Goal: Task Accomplishment & Management: Manage account settings

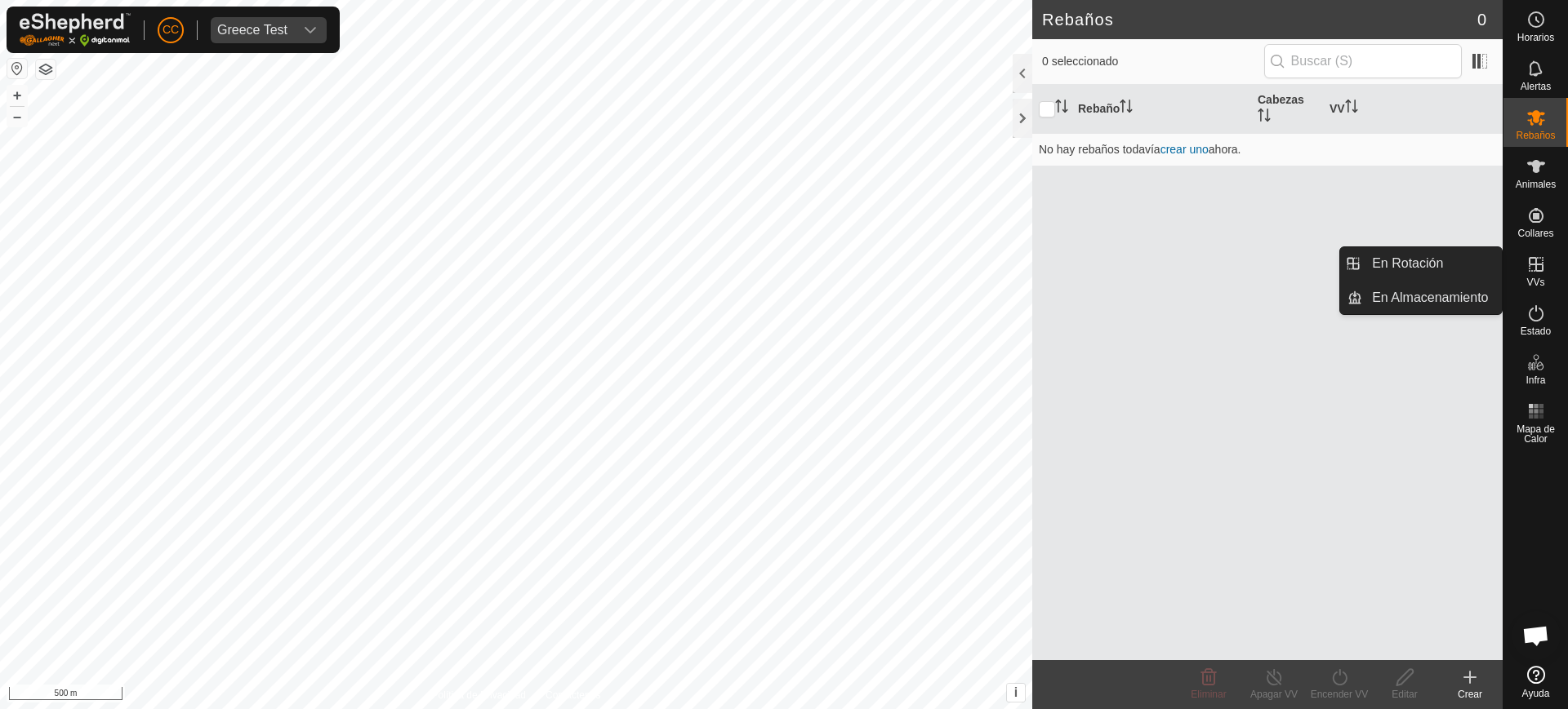
click at [1534, 278] on span "VVs" at bounding box center [1535, 282] width 18 height 9
click at [1443, 271] on link "En Rotación" at bounding box center [1433, 264] width 140 height 33
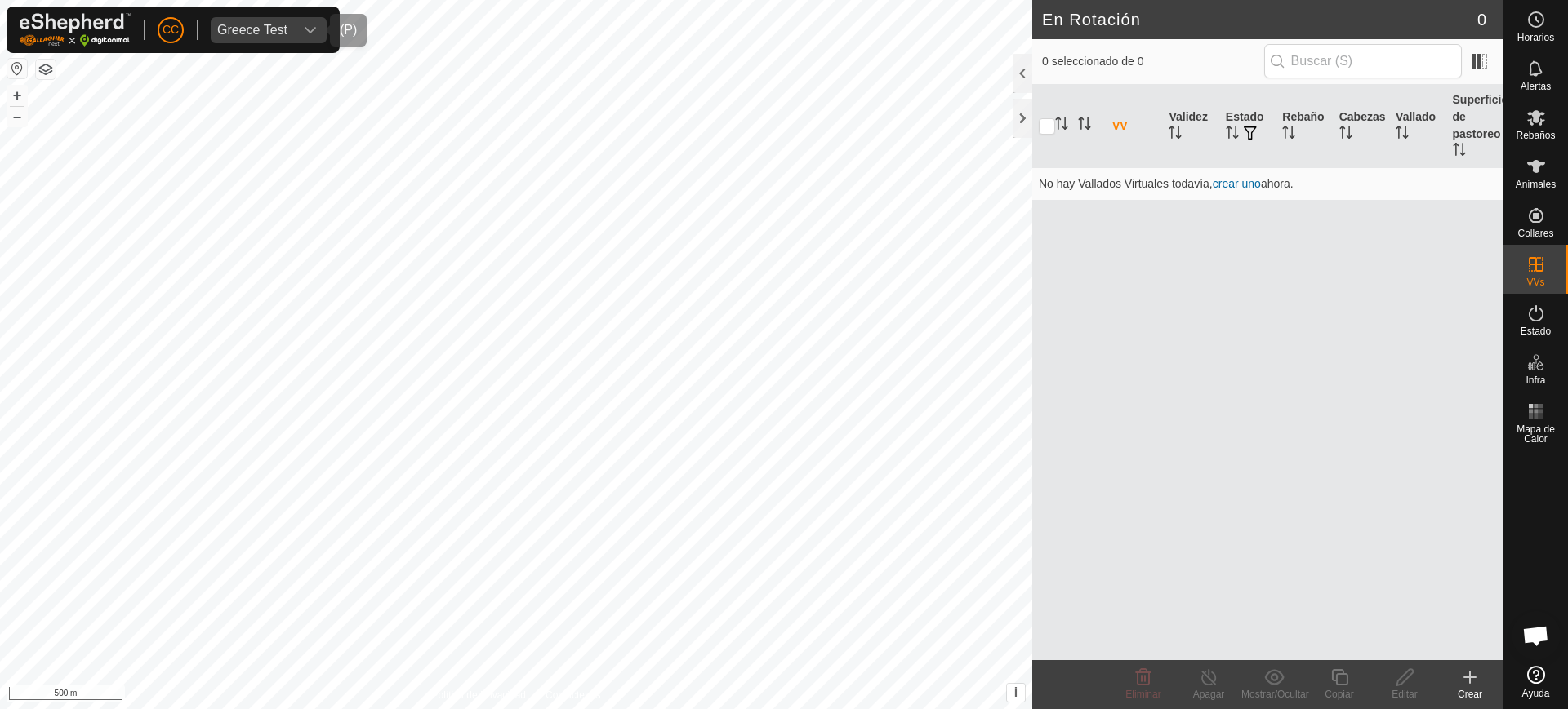
click at [270, 34] on div "Greece Test" at bounding box center [252, 29] width 70 height 13
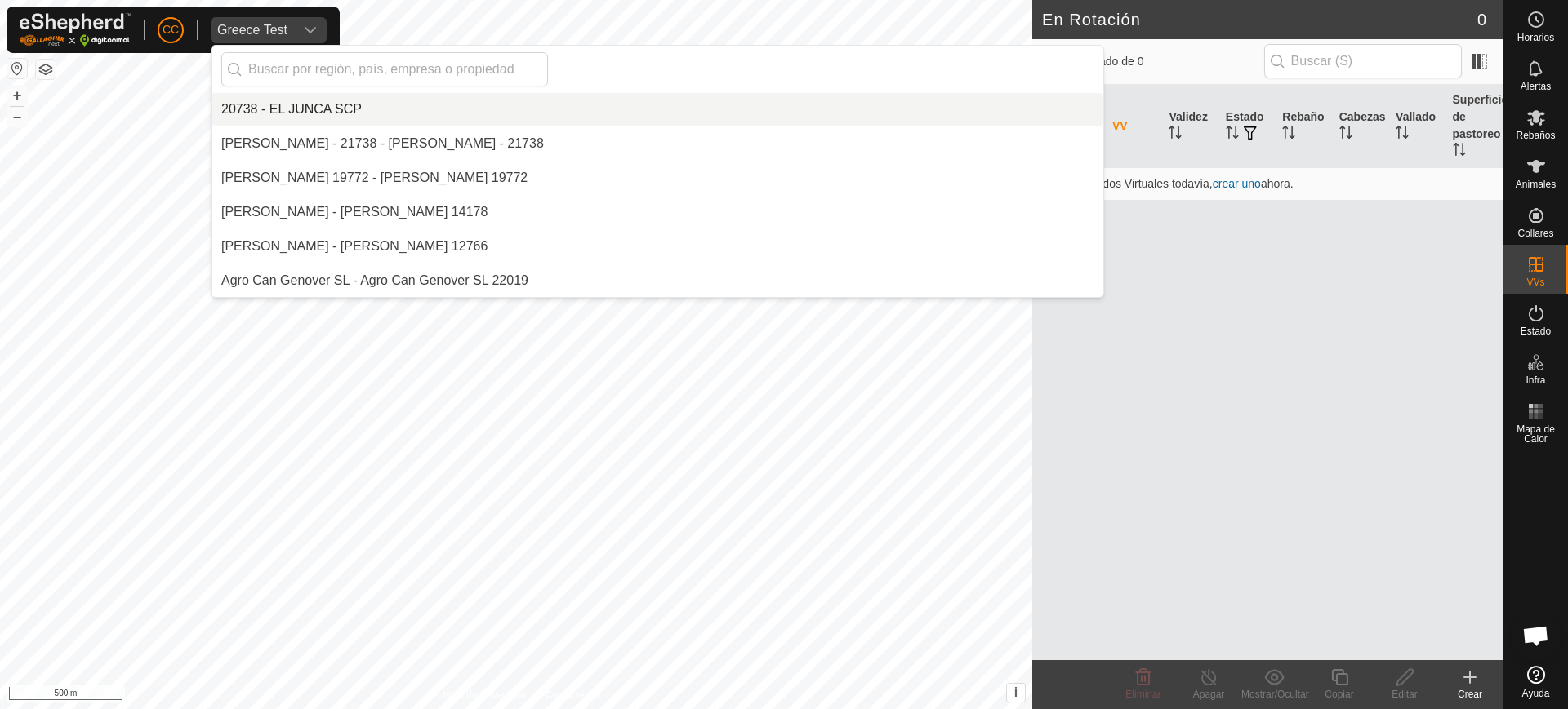
scroll to position [4869, 0]
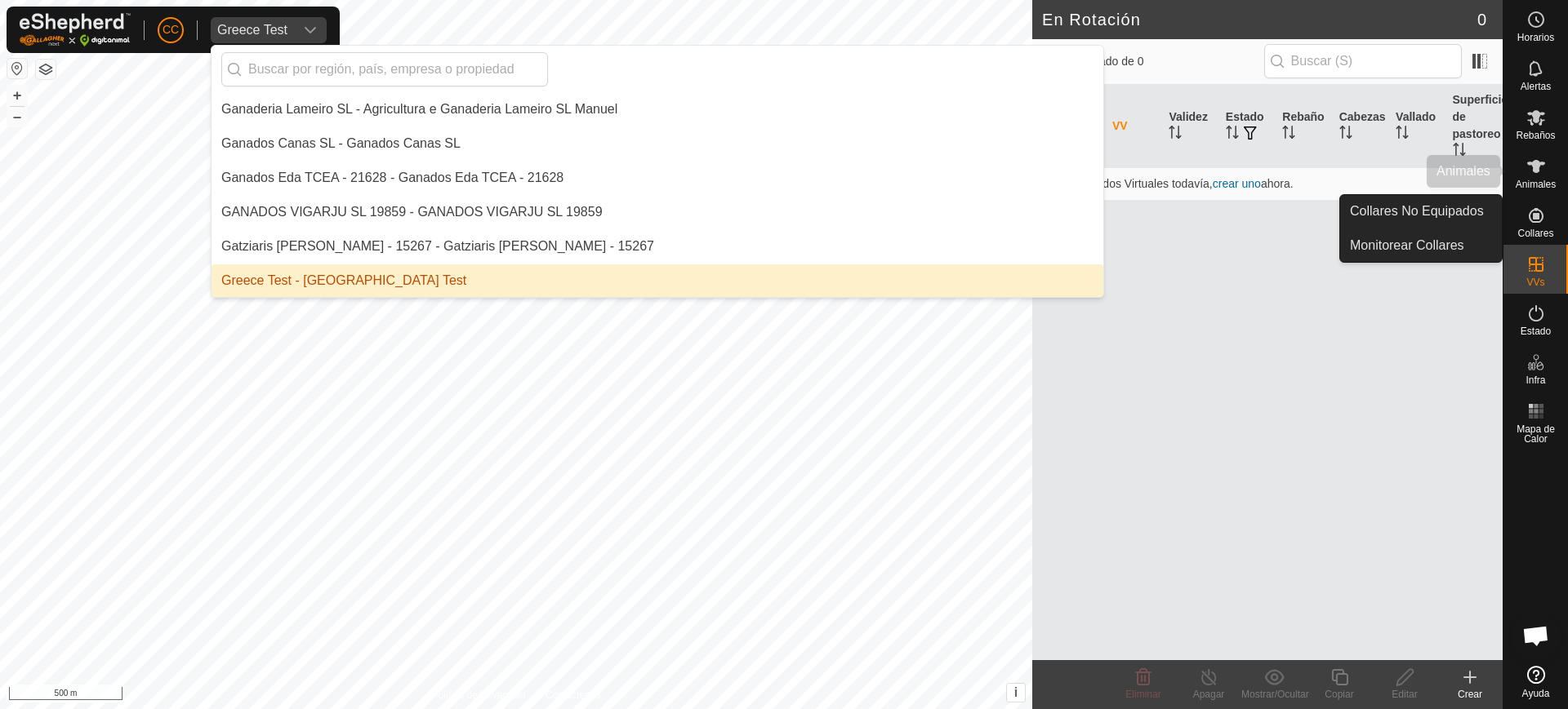
click at [1536, 177] on es-animals-svg-icon at bounding box center [1536, 166] width 29 height 26
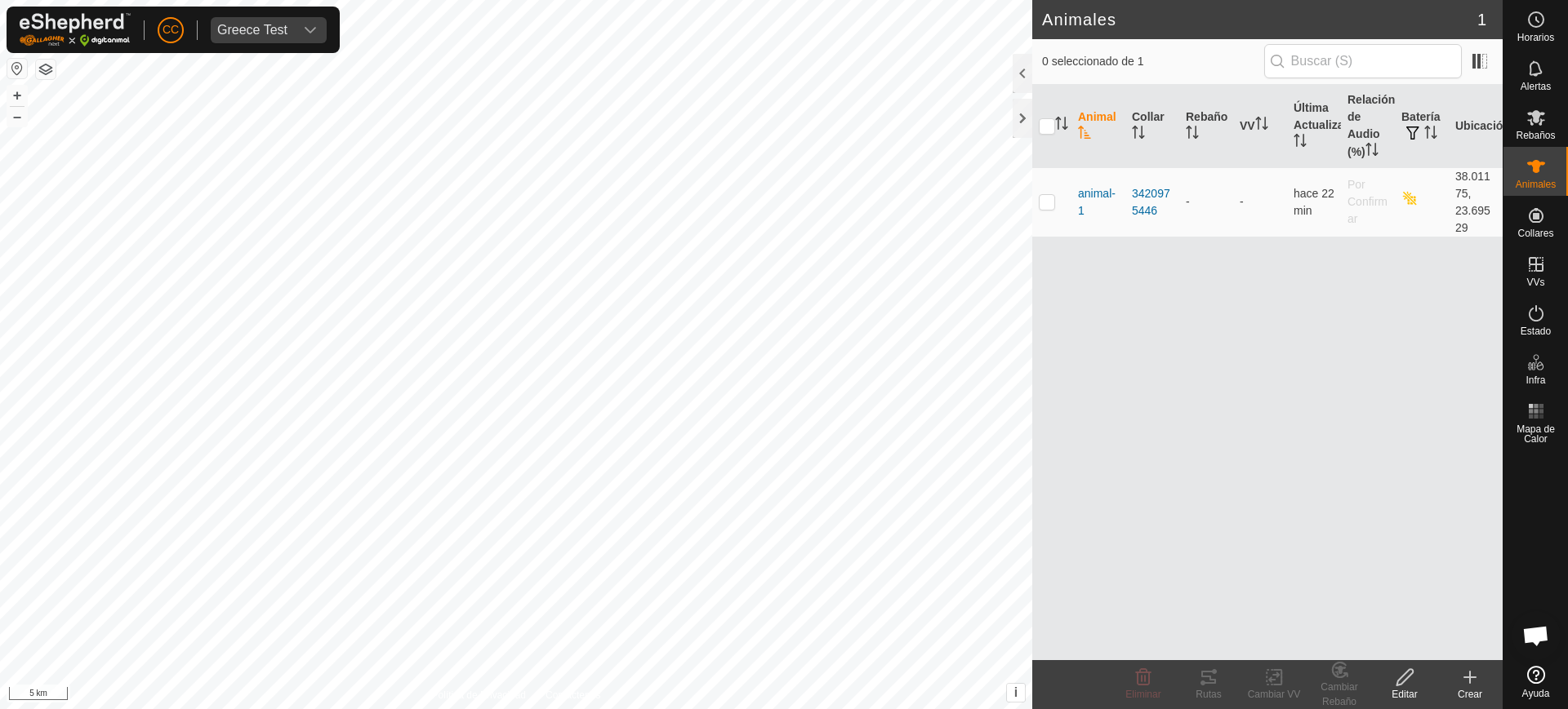
click at [11, 65] on button "button" at bounding box center [17, 68] width 20 height 20
click at [1050, 195] on p-checkbox at bounding box center [1046, 201] width 16 height 13
checkbox input "true"
click at [1204, 689] on div "Rutas" at bounding box center [1209, 694] width 66 height 15
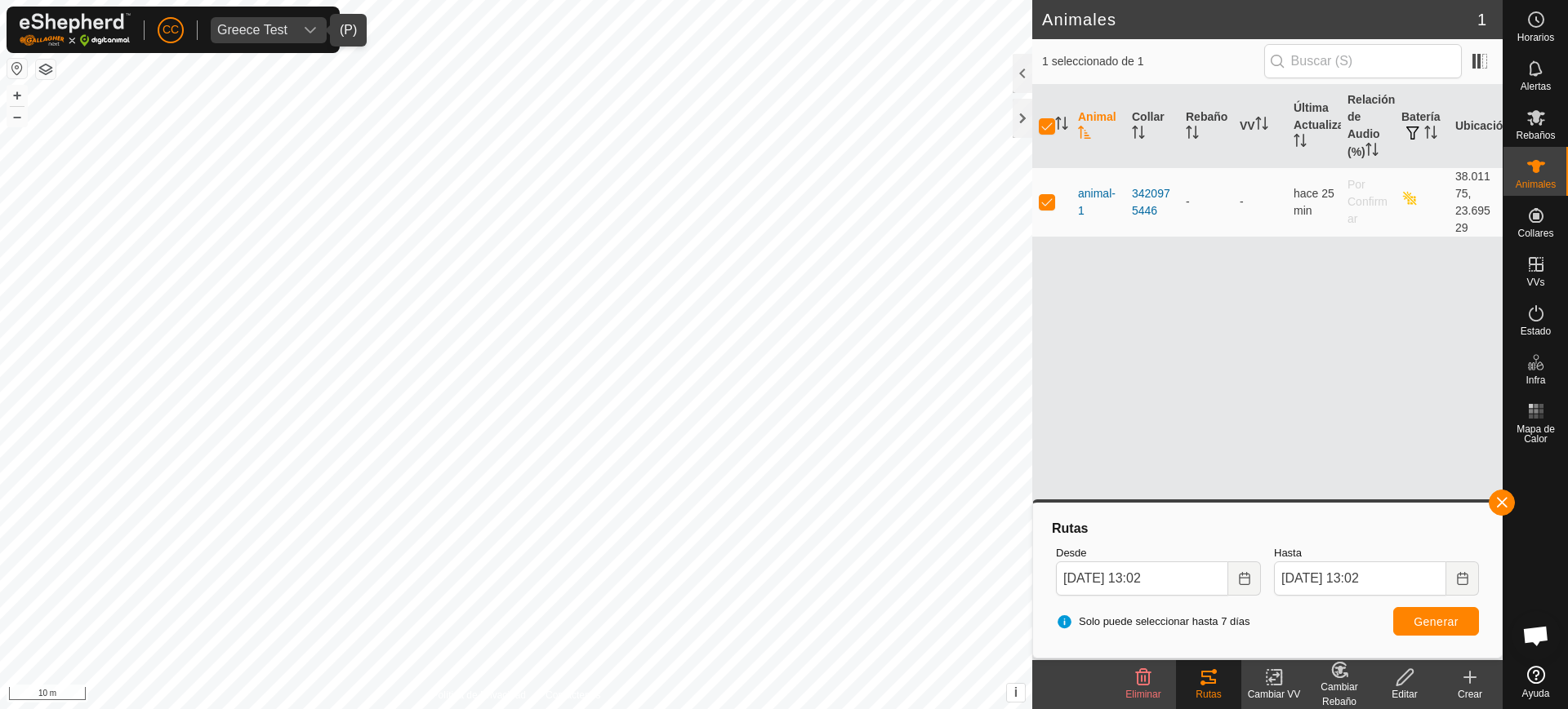
click at [284, 34] on div "Greece Test" at bounding box center [252, 29] width 70 height 13
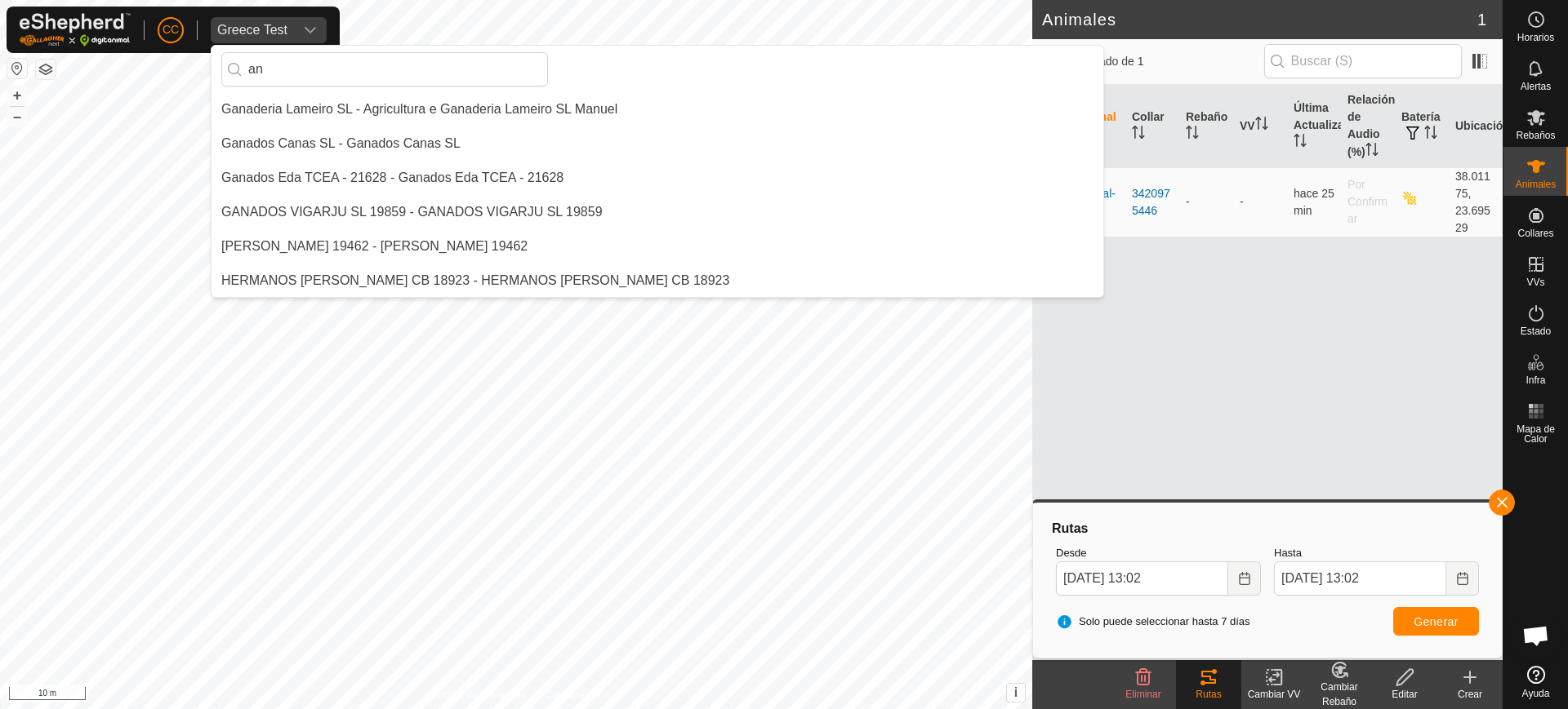
type input "a"
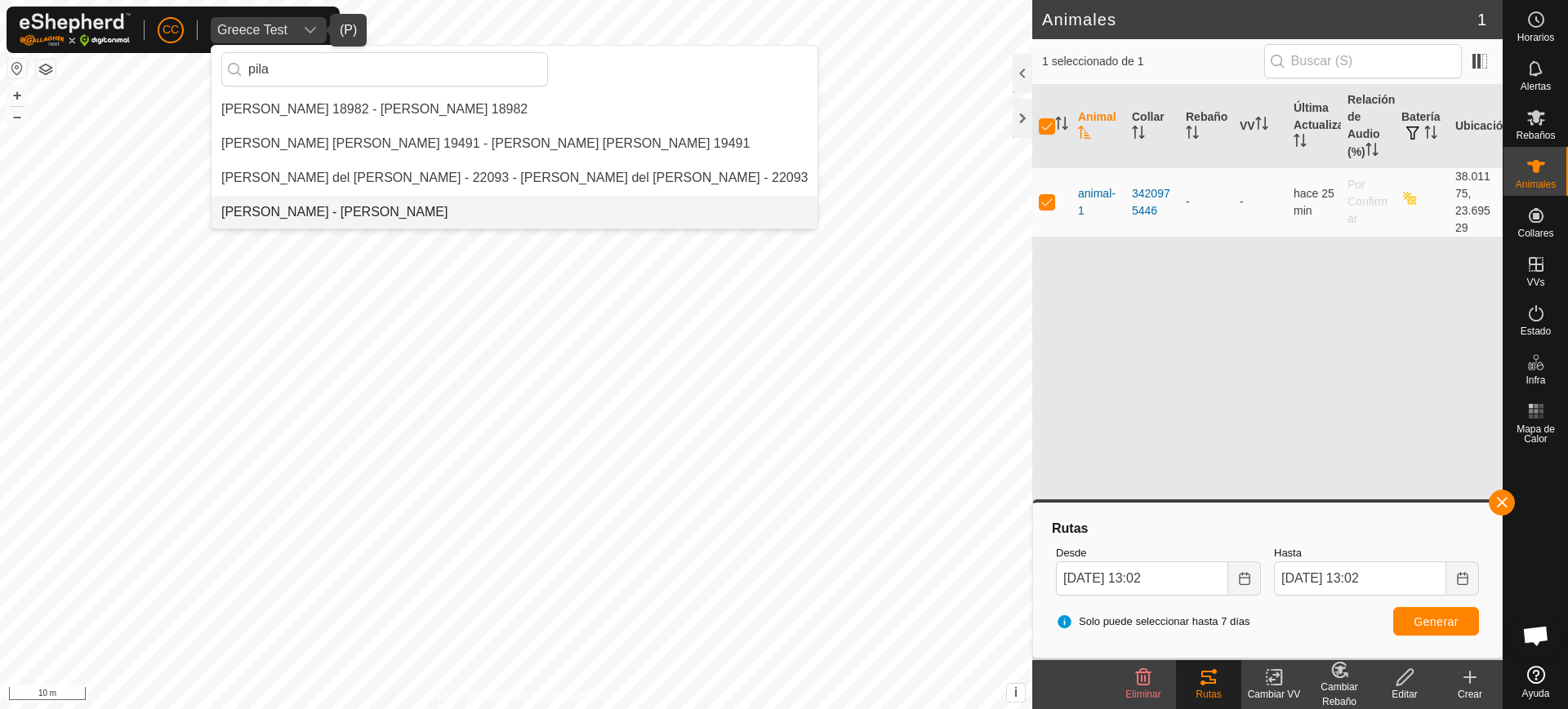
type input "pila"
click at [328, 202] on li "[PERSON_NAME] - [PERSON_NAME]" at bounding box center [514, 212] width 606 height 33
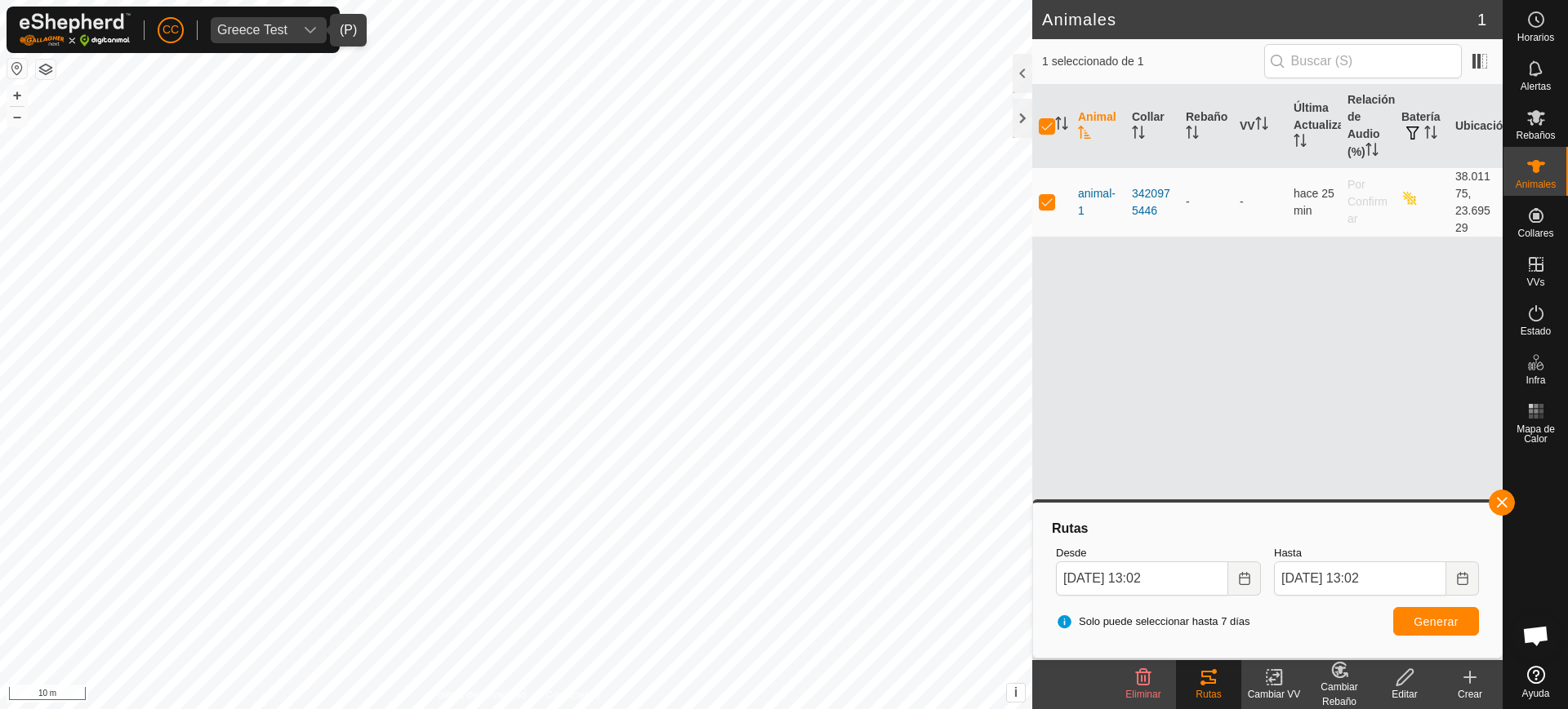
checkbox input "false"
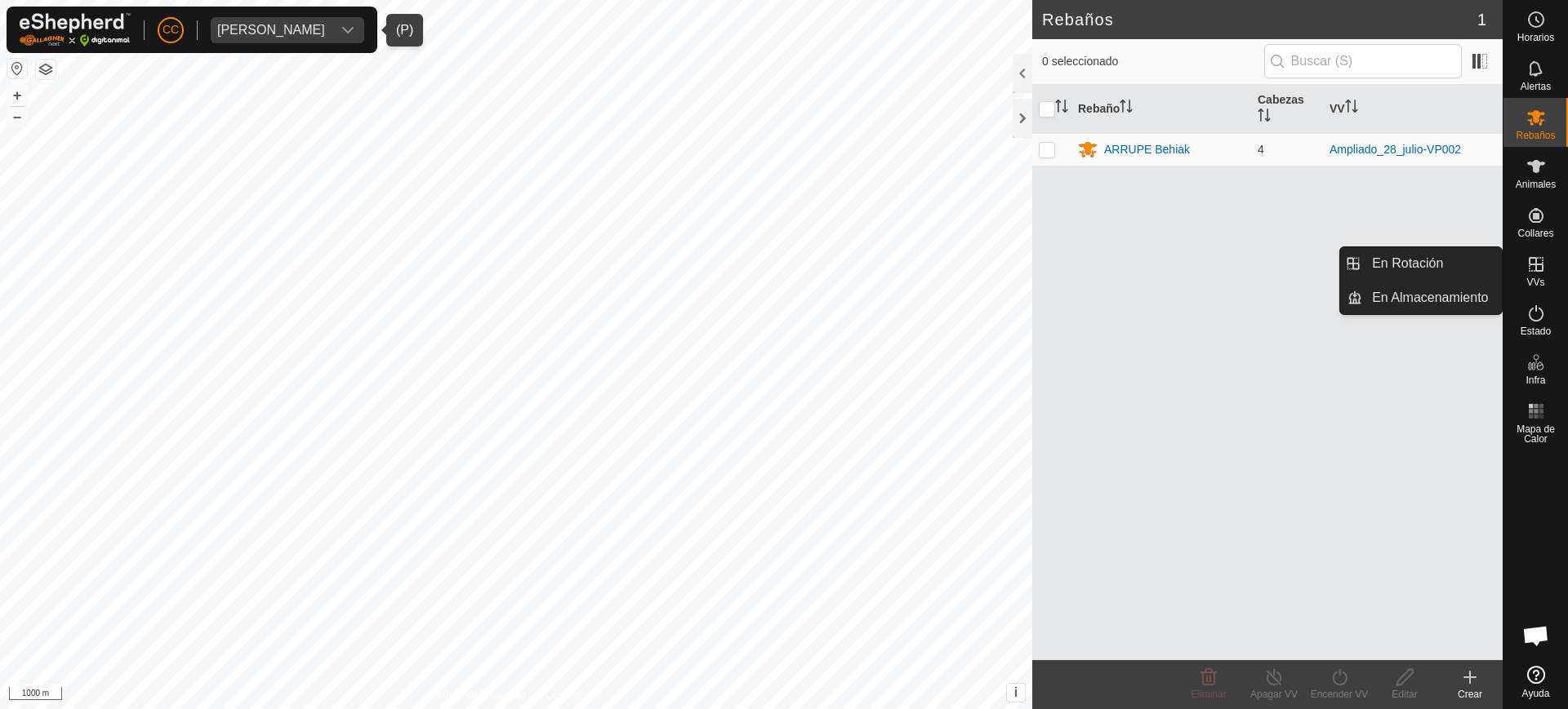
drag, startPoint x: 1533, startPoint y: 289, endPoint x: 1527, endPoint y: 274, distance: 16.2
click at [1527, 274] on es-virtualpaddocks-svg-icon at bounding box center [1536, 264] width 29 height 26
click at [1474, 267] on link "En Rotación" at bounding box center [1433, 264] width 140 height 33
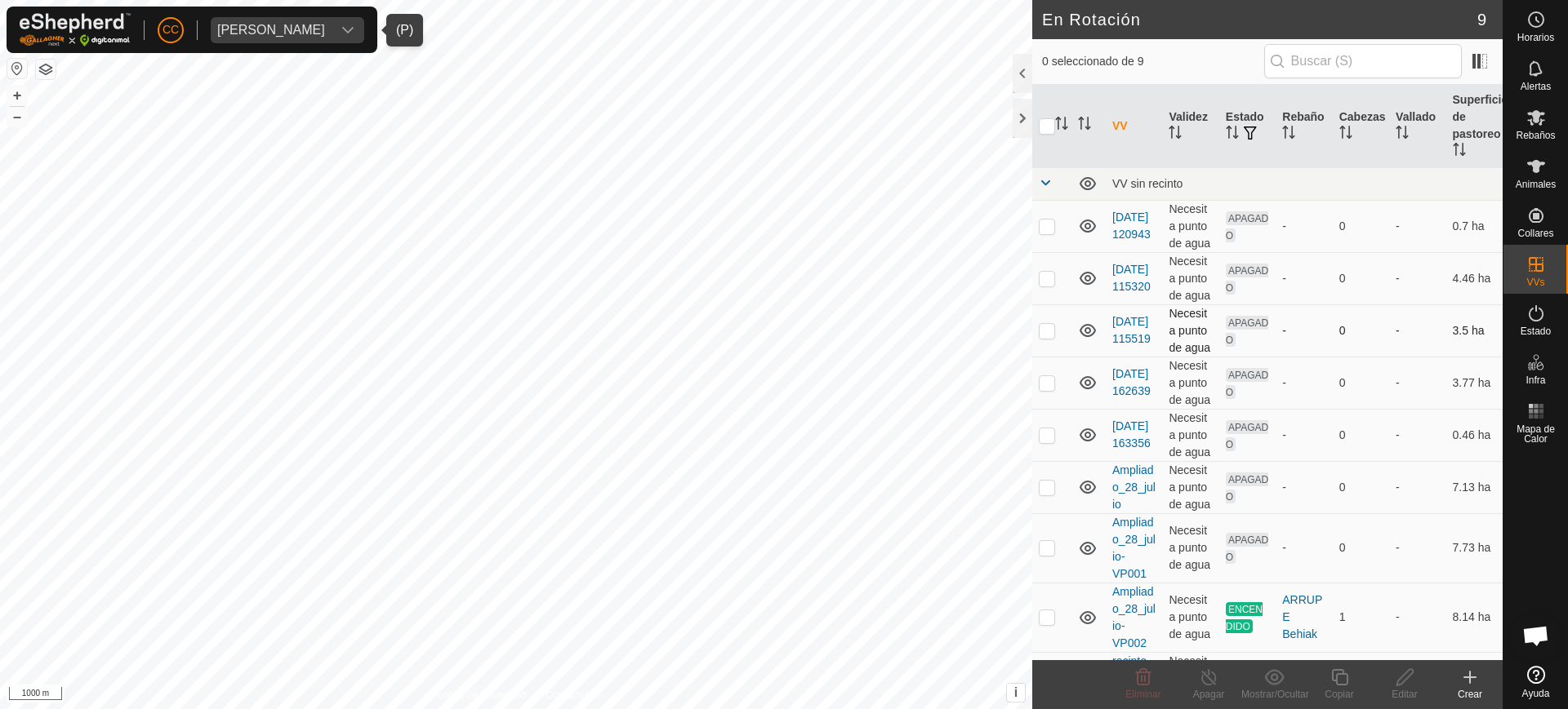
click at [1045, 339] on td at bounding box center [1052, 330] width 39 height 53
checkbox input "true"
click at [309, 20] on span "[PERSON_NAME]" at bounding box center [271, 30] width 121 height 26
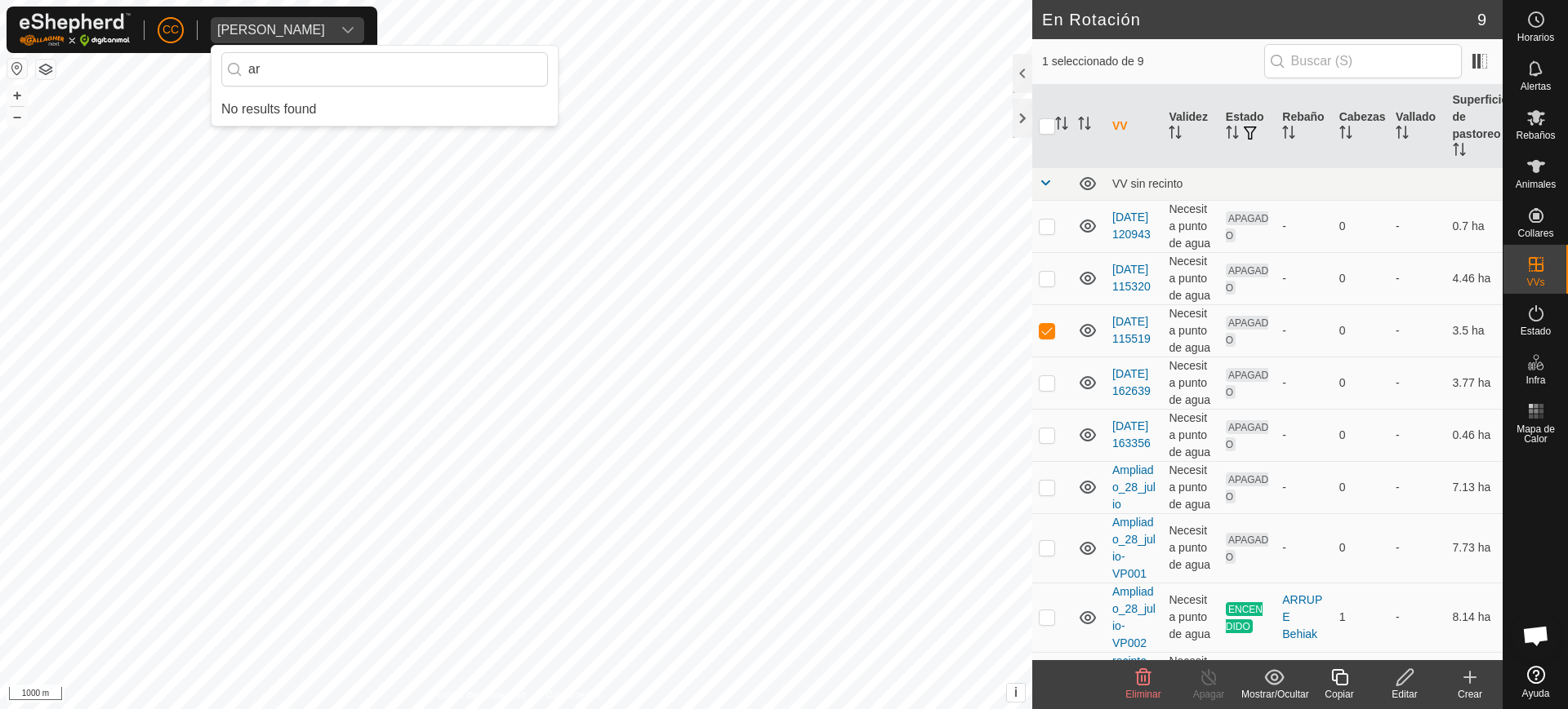
type input "a"
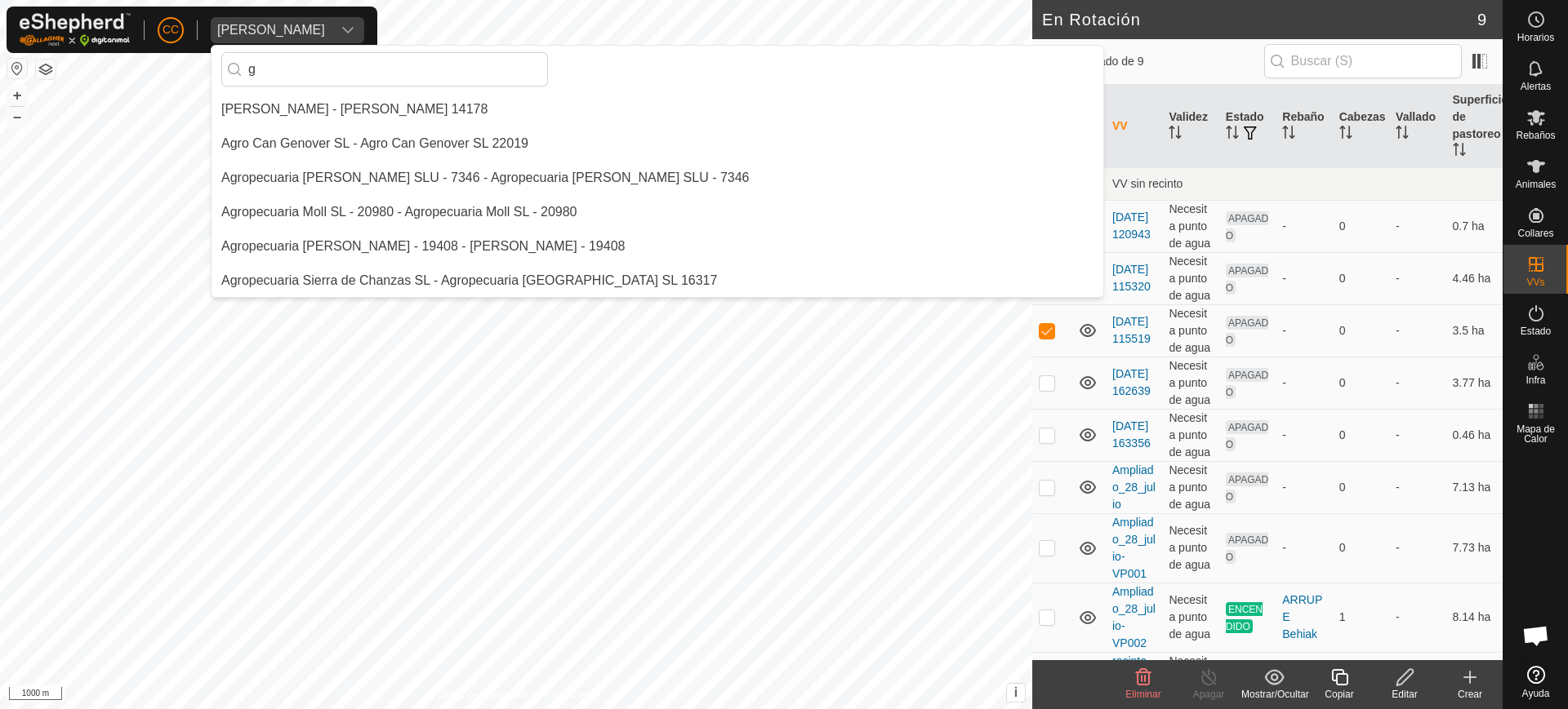
type input "gu"
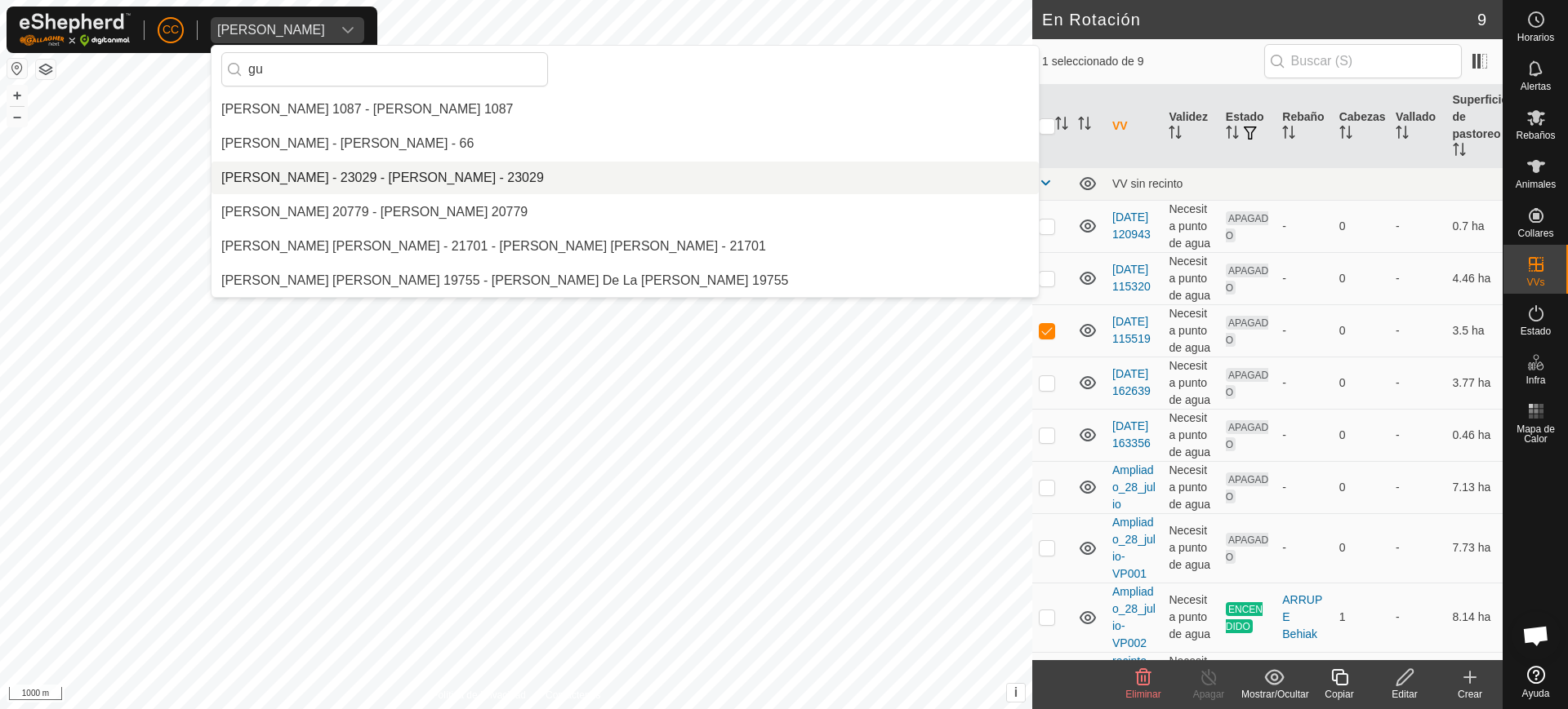
click at [123, 81] on div "CC [PERSON_NAME] gu [PERSON_NAME] 1087 - [PERSON_NAME] 1087 [PERSON_NAME] - [PE…" at bounding box center [784, 354] width 1568 height 709
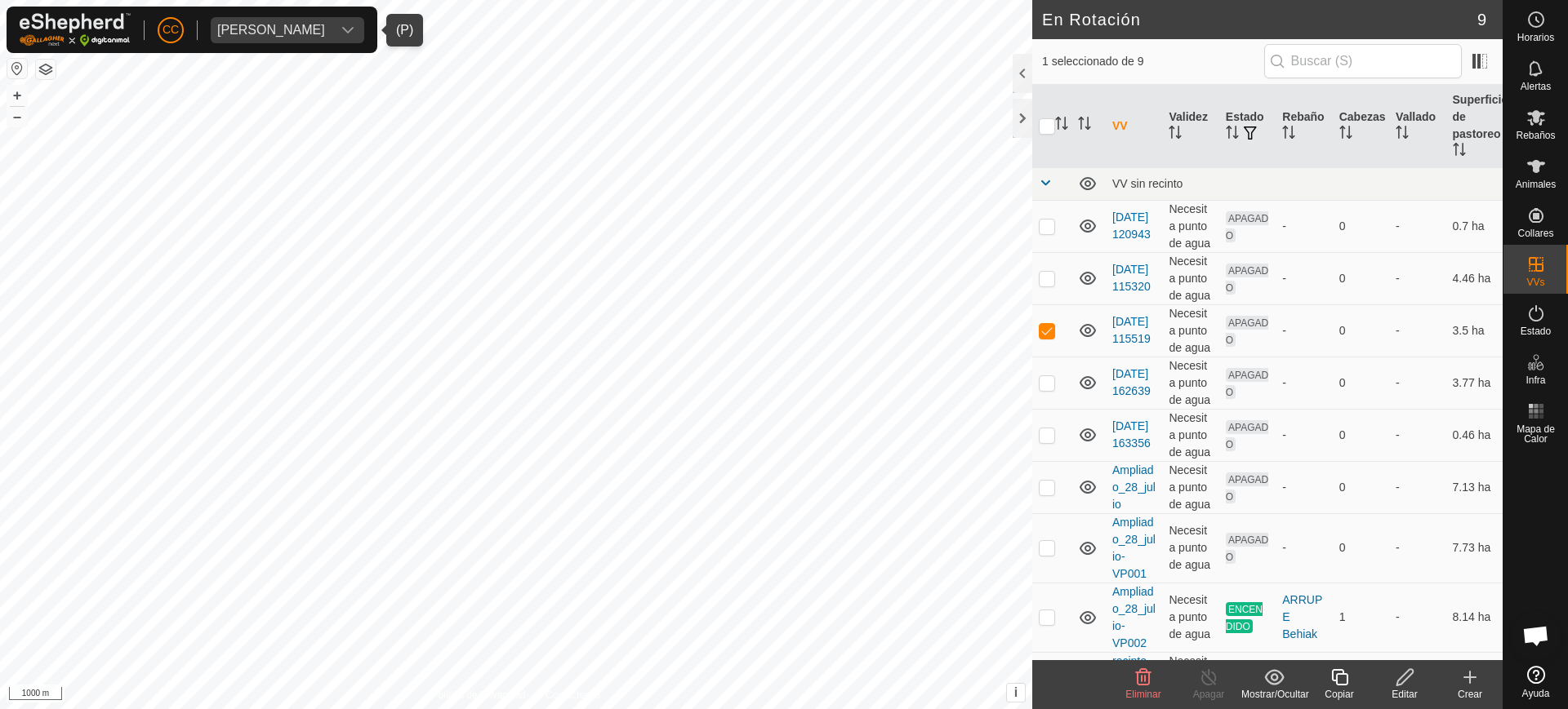
click at [284, 26] on div "[PERSON_NAME]" at bounding box center [271, 29] width 108 height 13
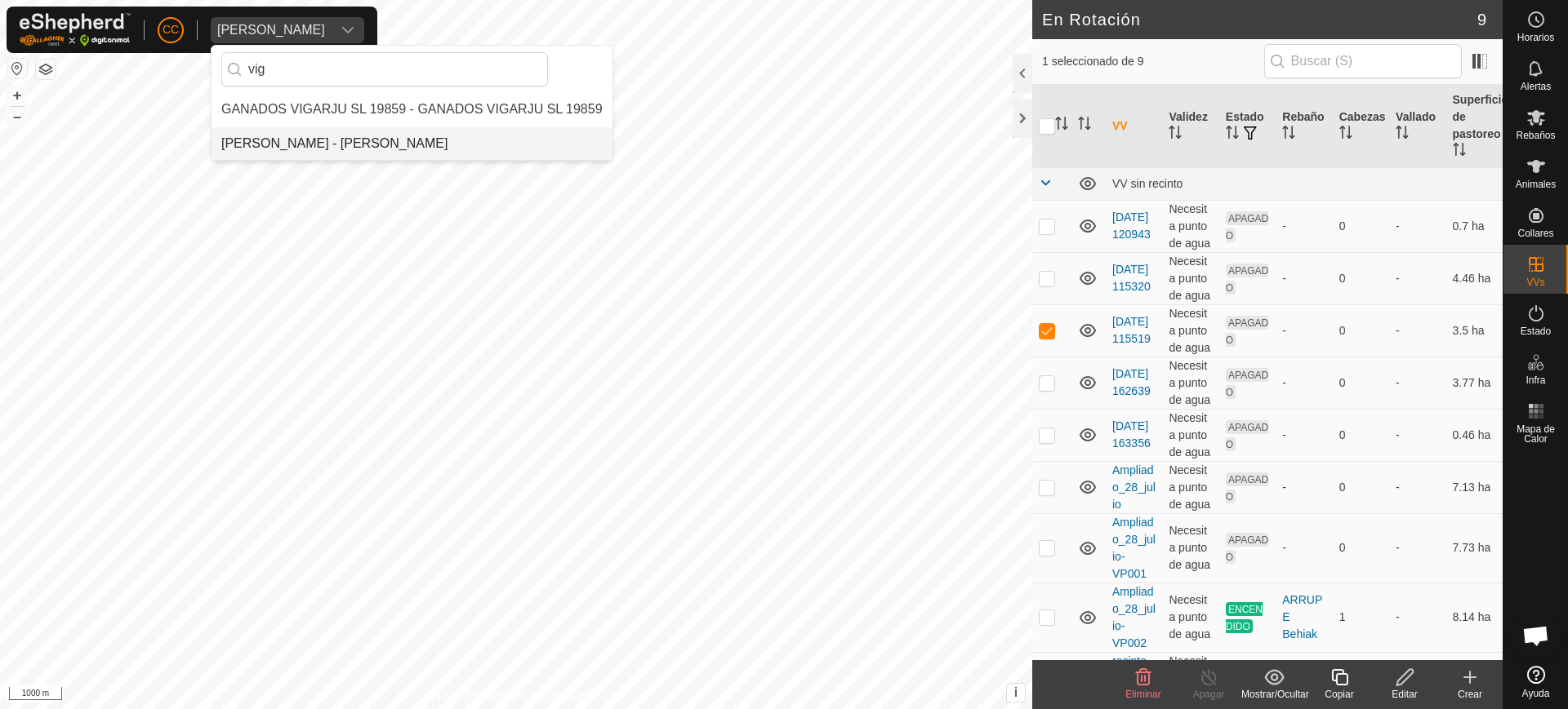
type input "vig"
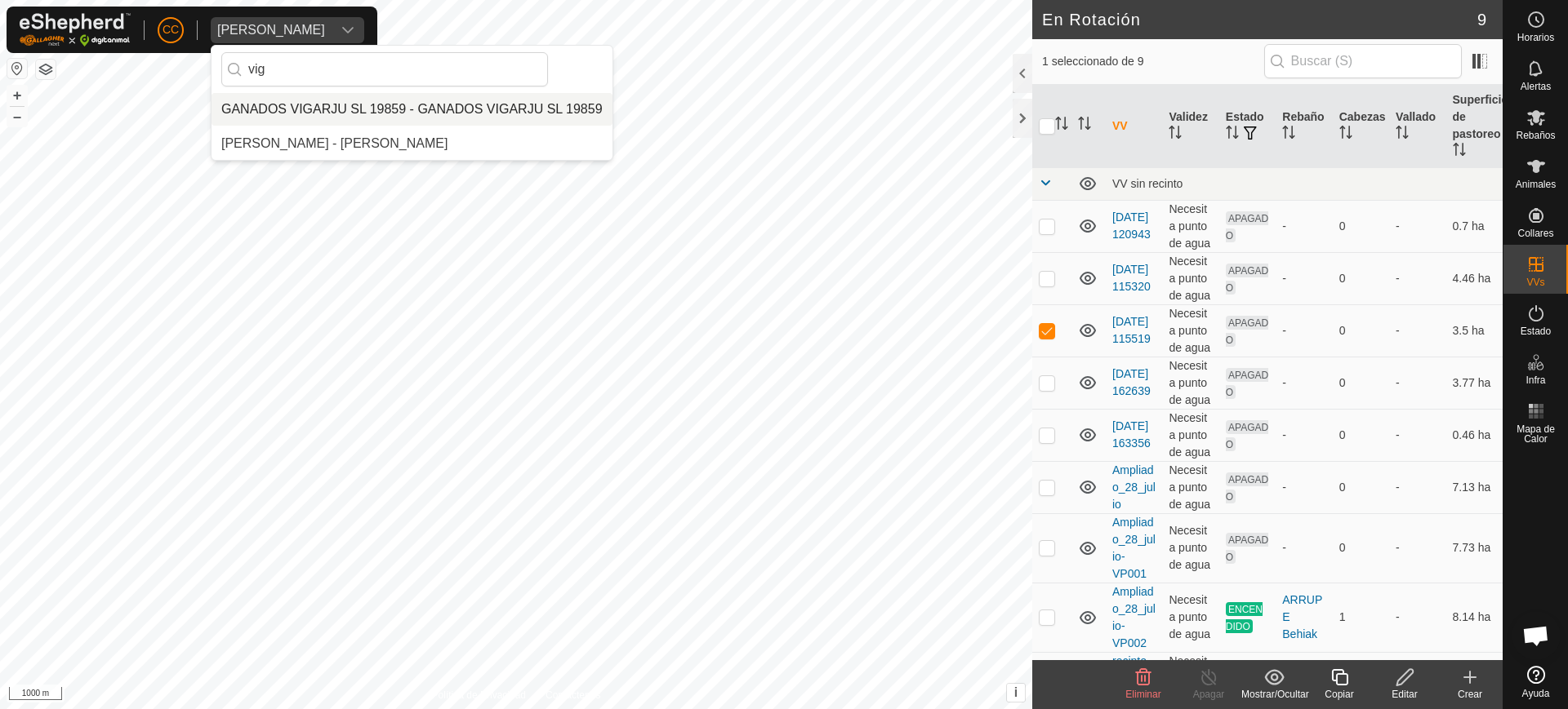
click at [393, 114] on li "GANADOS VIGARJU SL 19859 - GANADOS VIGARJU SL 19859" at bounding box center [411, 109] width 401 height 33
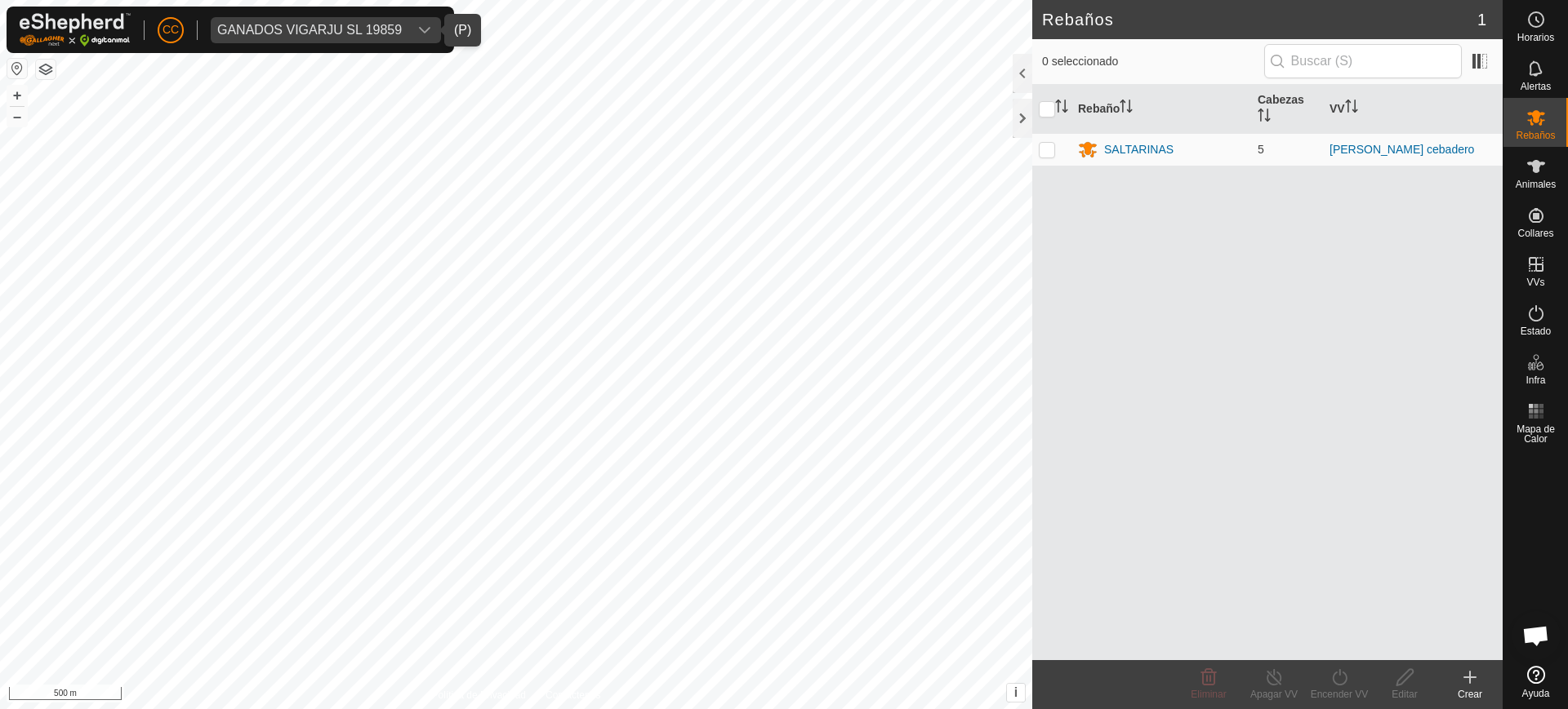
click at [304, 28] on div "GANADOS VIGARJU SL 19859" at bounding box center [309, 29] width 184 height 13
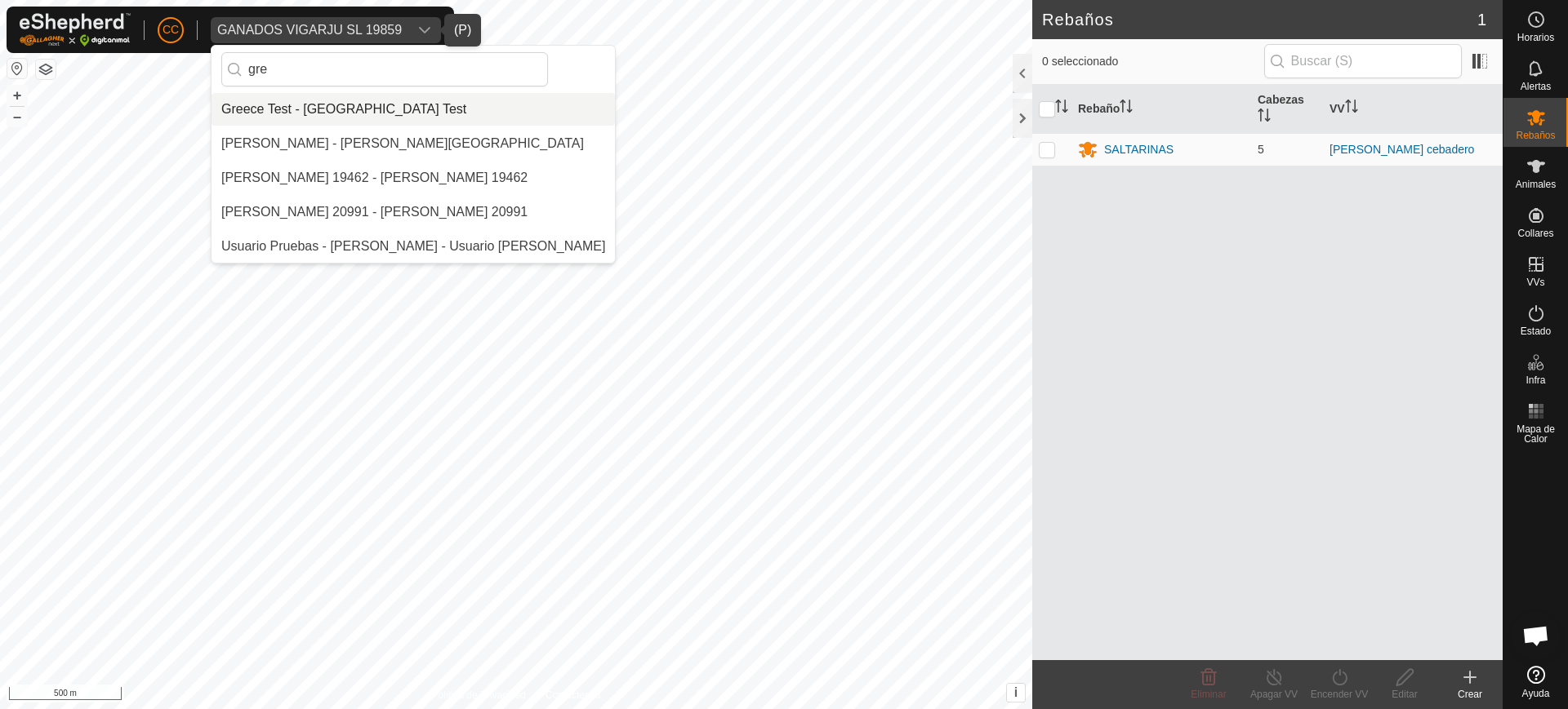
type input "gre"
click at [322, 107] on li "Greece Test - [GEOGRAPHIC_DATA] Test" at bounding box center [413, 109] width 403 height 33
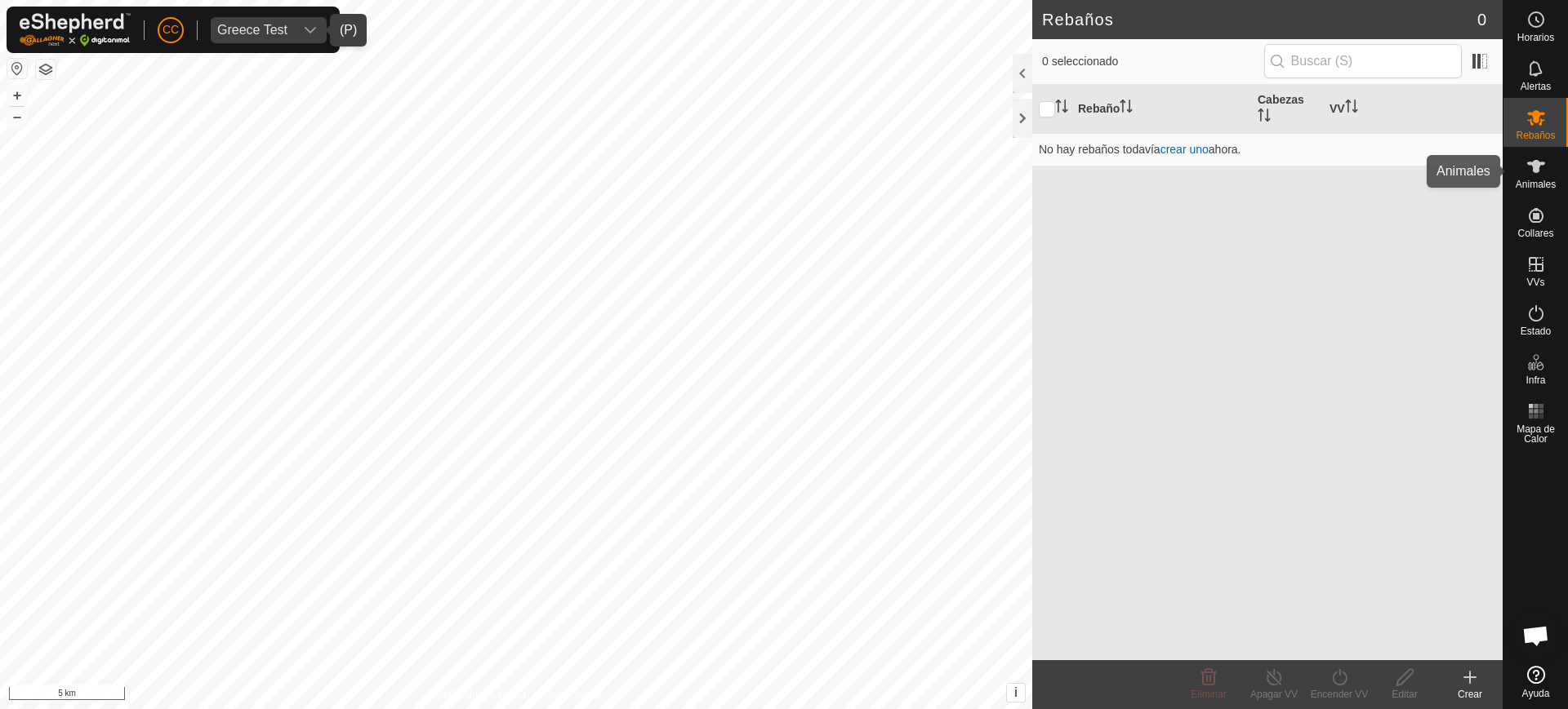
click at [1525, 166] on es-animals-svg-icon at bounding box center [1536, 166] width 29 height 26
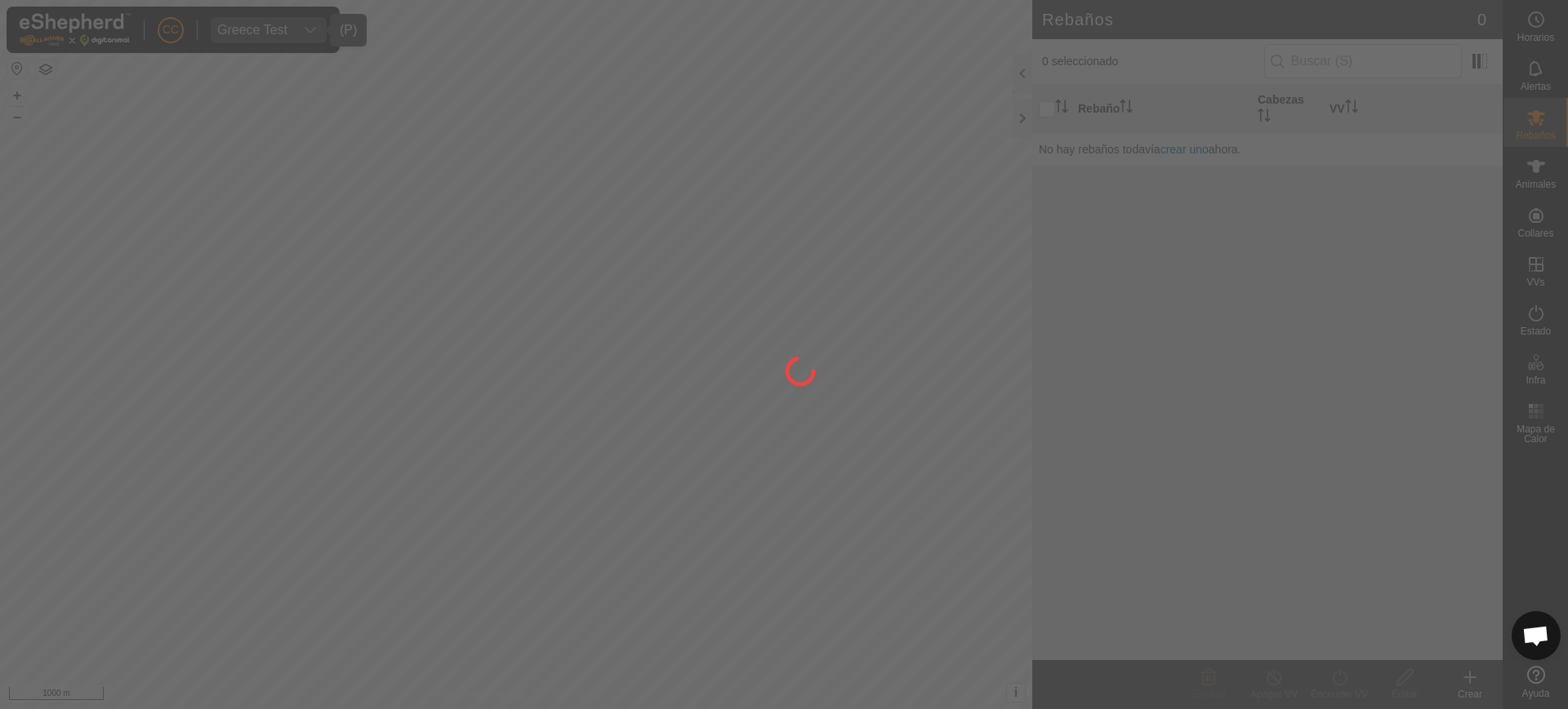
click at [1540, 177] on div at bounding box center [784, 354] width 1568 height 709
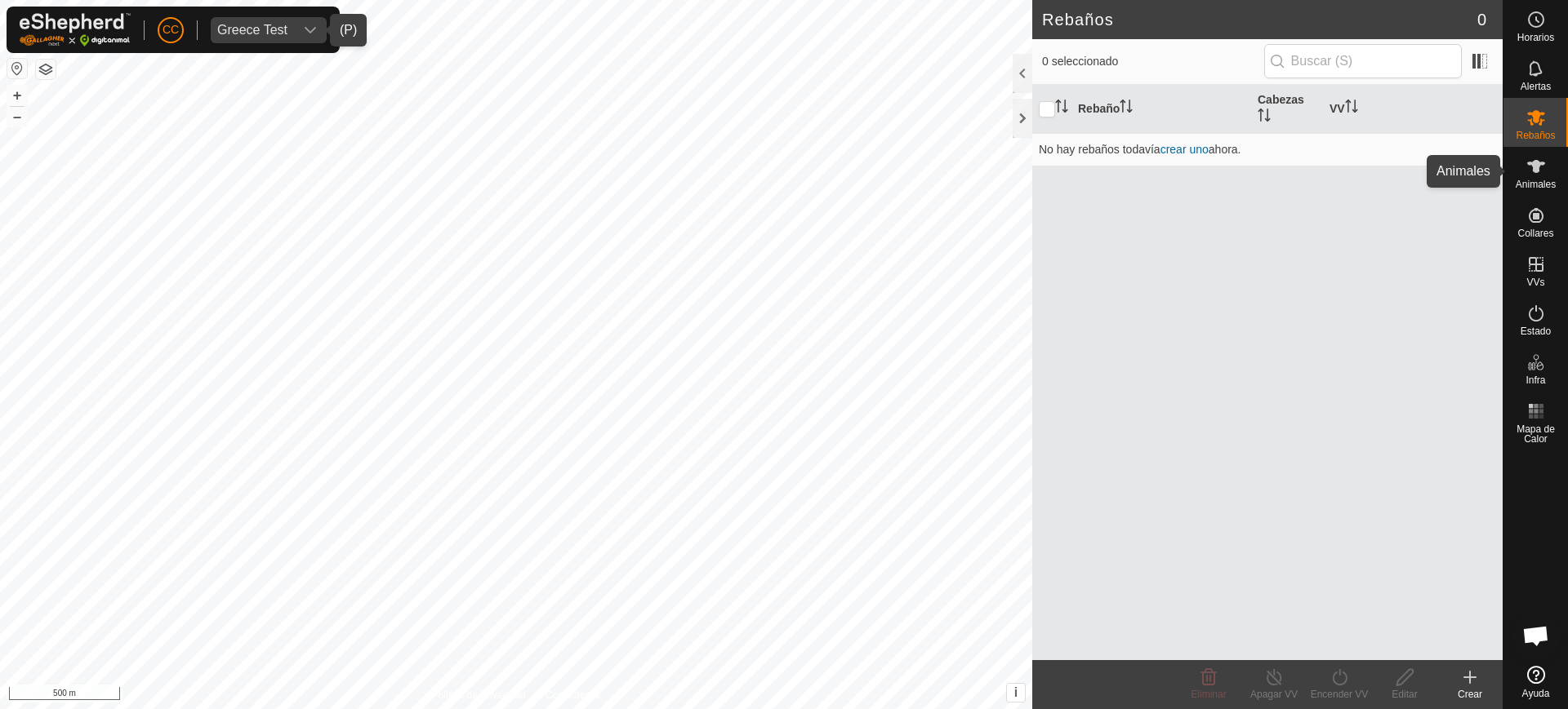
click at [1528, 183] on span "Animales" at bounding box center [1536, 183] width 40 height 9
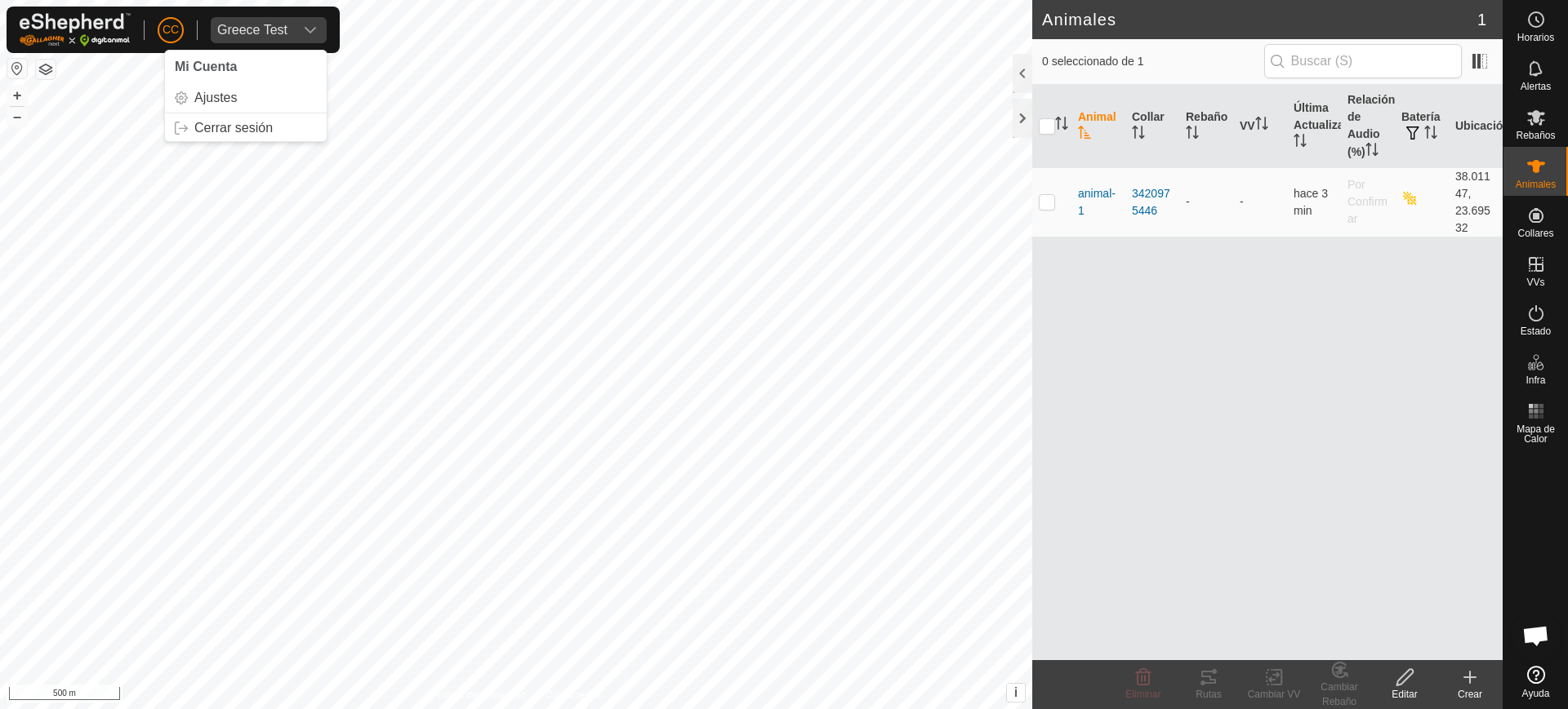
click at [173, 22] on span "CC" at bounding box center [171, 30] width 16 height 17
click at [236, 125] on link "Cerrar sesión" at bounding box center [246, 128] width 162 height 26
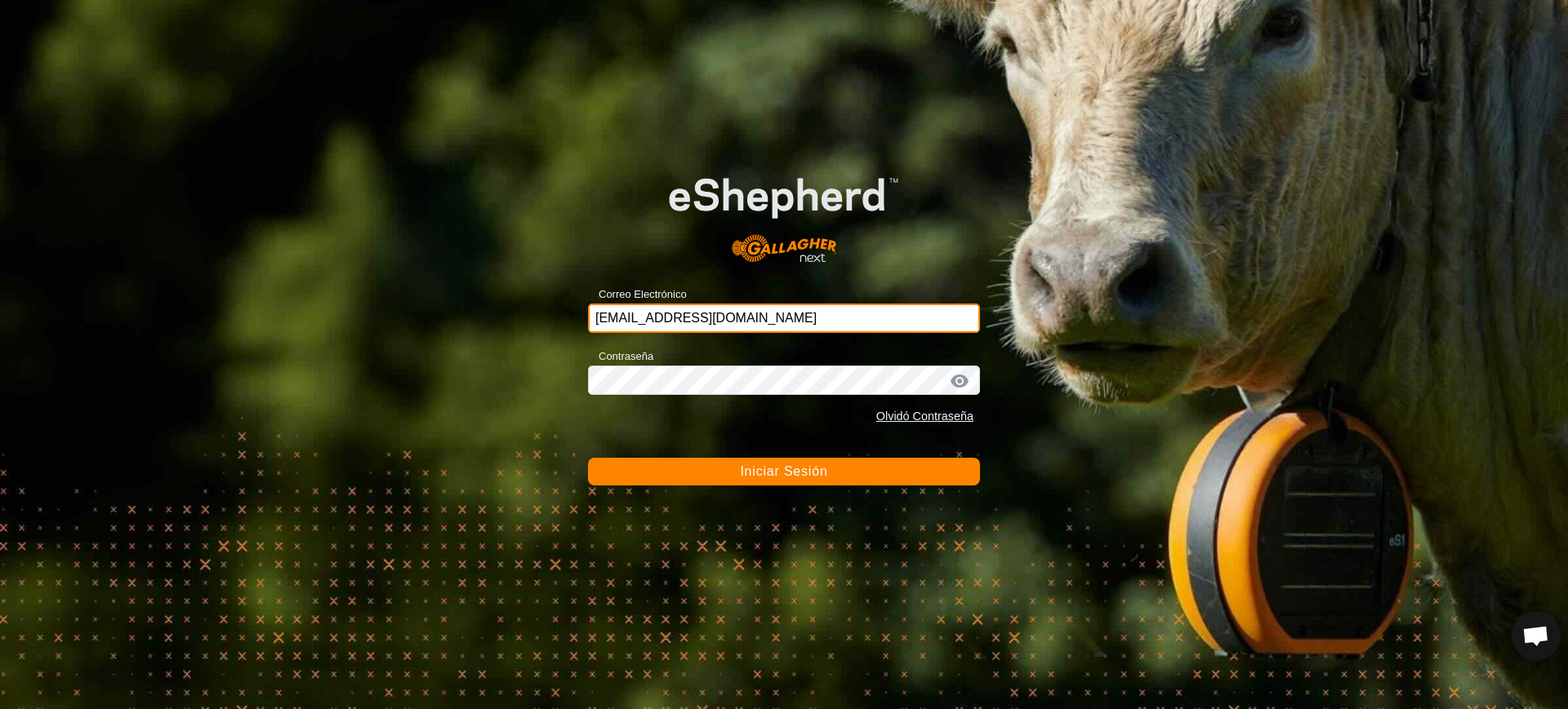
drag, startPoint x: 813, startPoint y: 309, endPoint x: 449, endPoint y: 295, distance: 364.3
click at [460, 295] on div "Correo Electrónico [EMAIL_ADDRESS][DOMAIN_NAME] Contraseña Olvidó Contraseña In…" at bounding box center [784, 354] width 1568 height 709
type input "[EMAIL_ADDRESS][DOMAIN_NAME]"
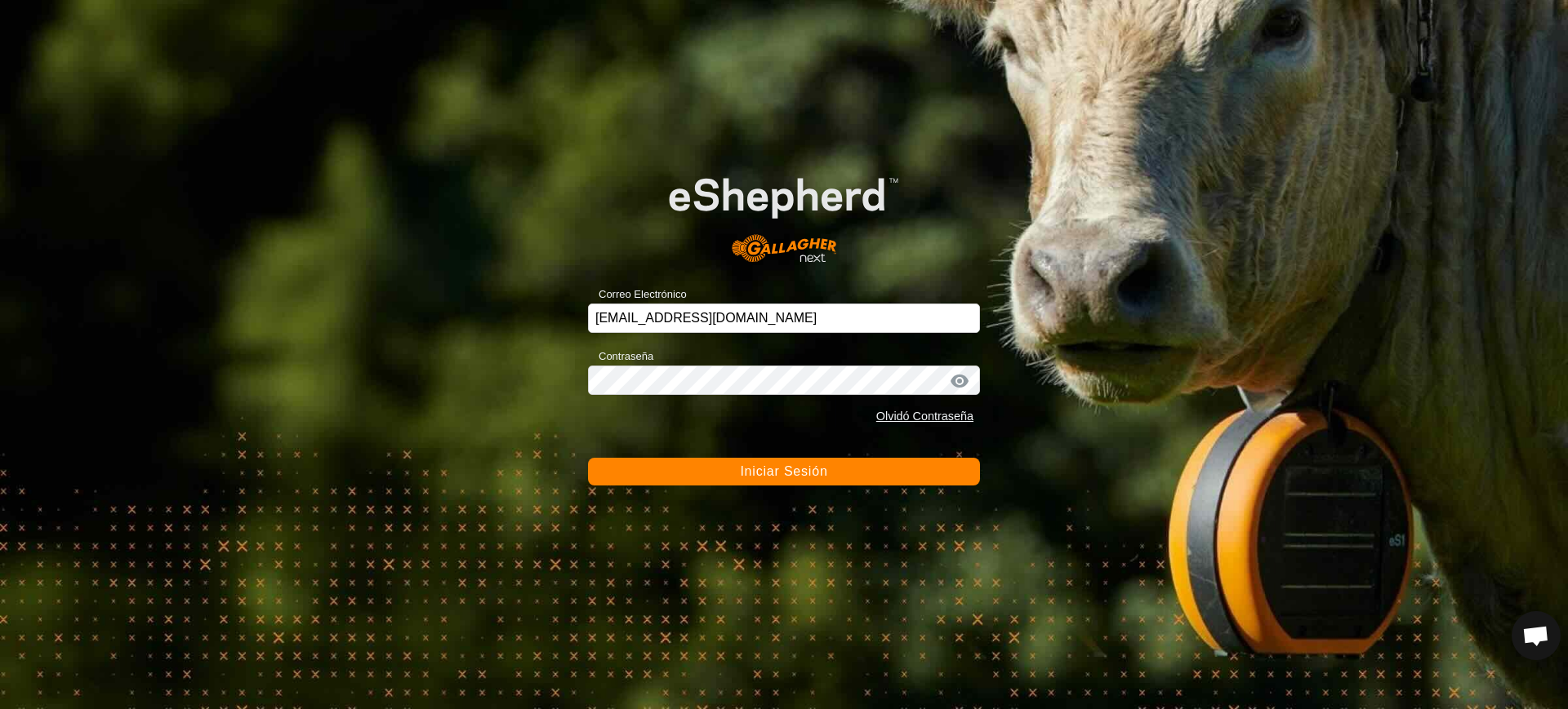
click at [752, 470] on span "Iniciar Sesión" at bounding box center [784, 471] width 87 height 14
